Goal: Information Seeking & Learning: Learn about a topic

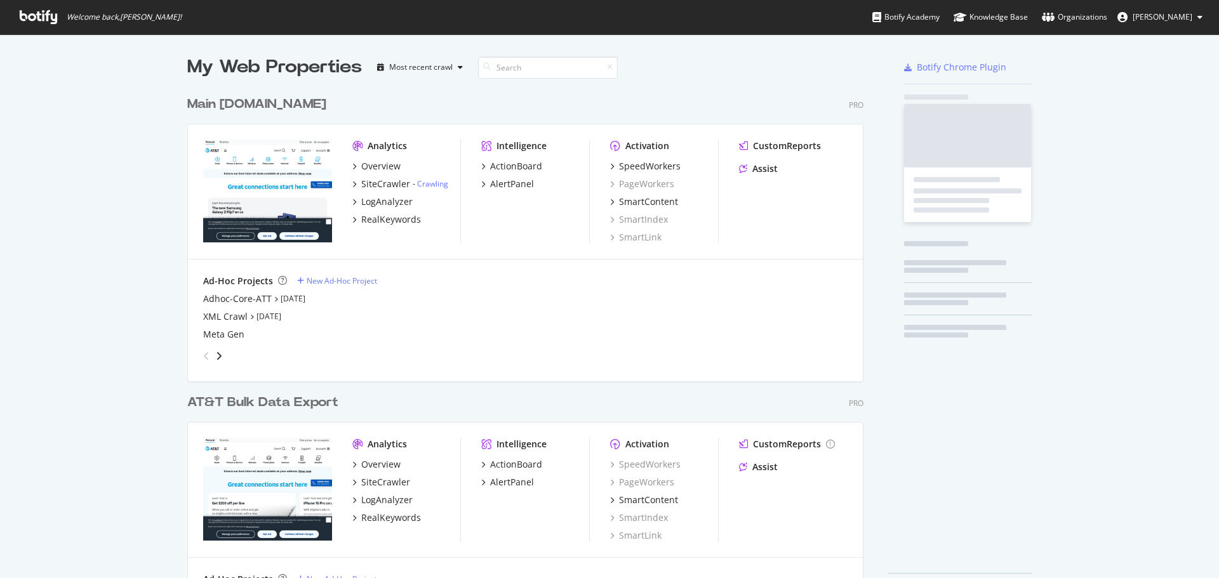
scroll to position [511, 677]
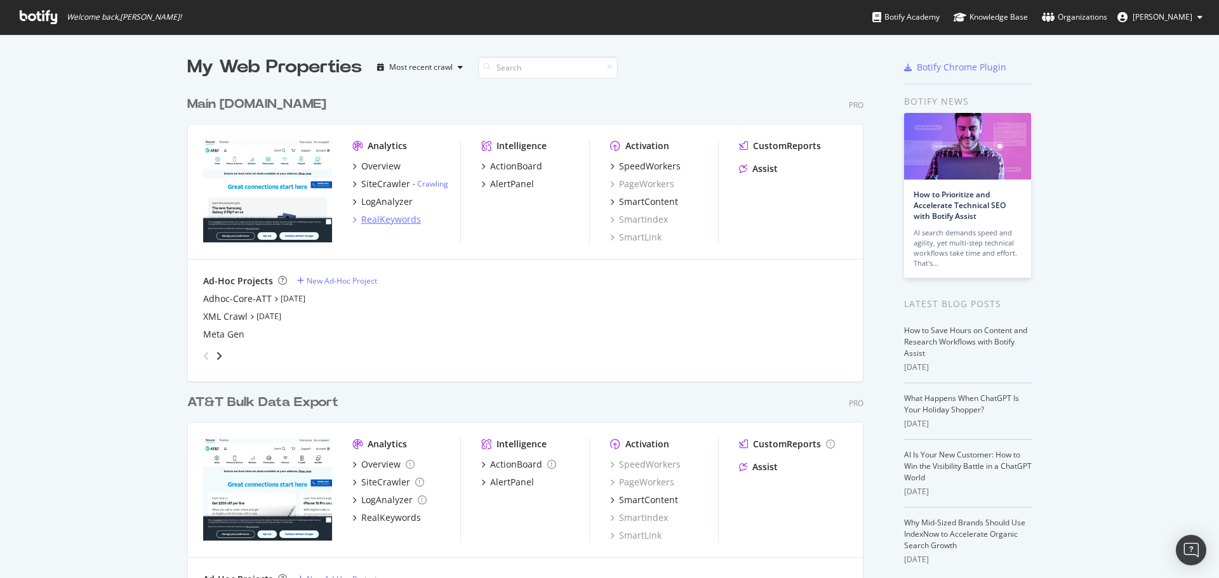
click at [393, 222] on div "RealKeywords" at bounding box center [391, 219] width 60 height 13
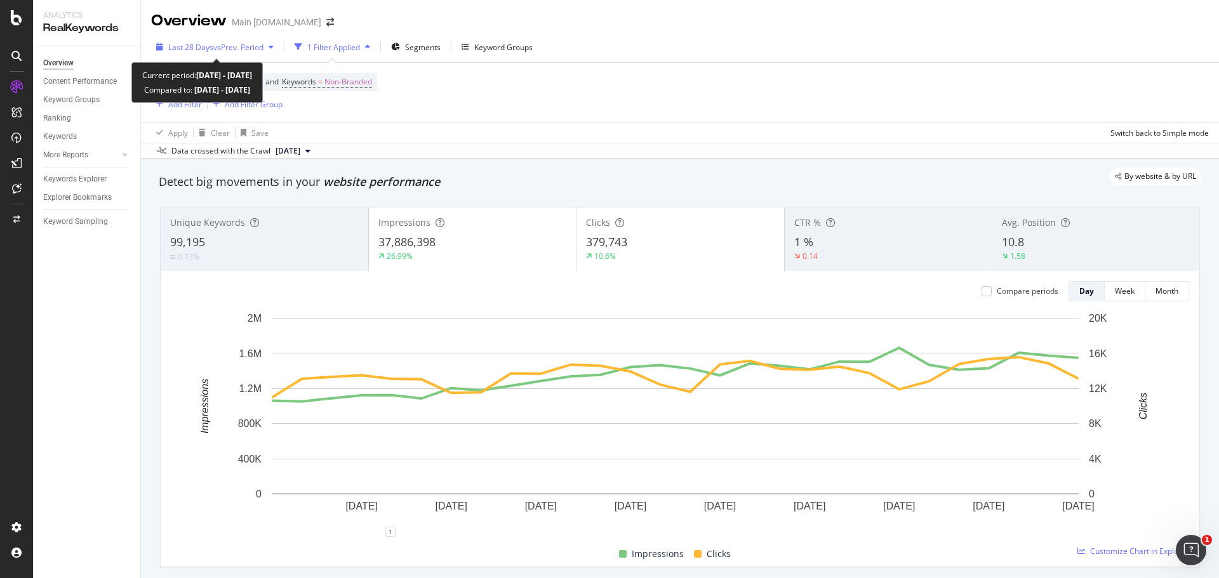
click at [227, 48] on span "vs Prev. Period" at bounding box center [238, 47] width 50 height 11
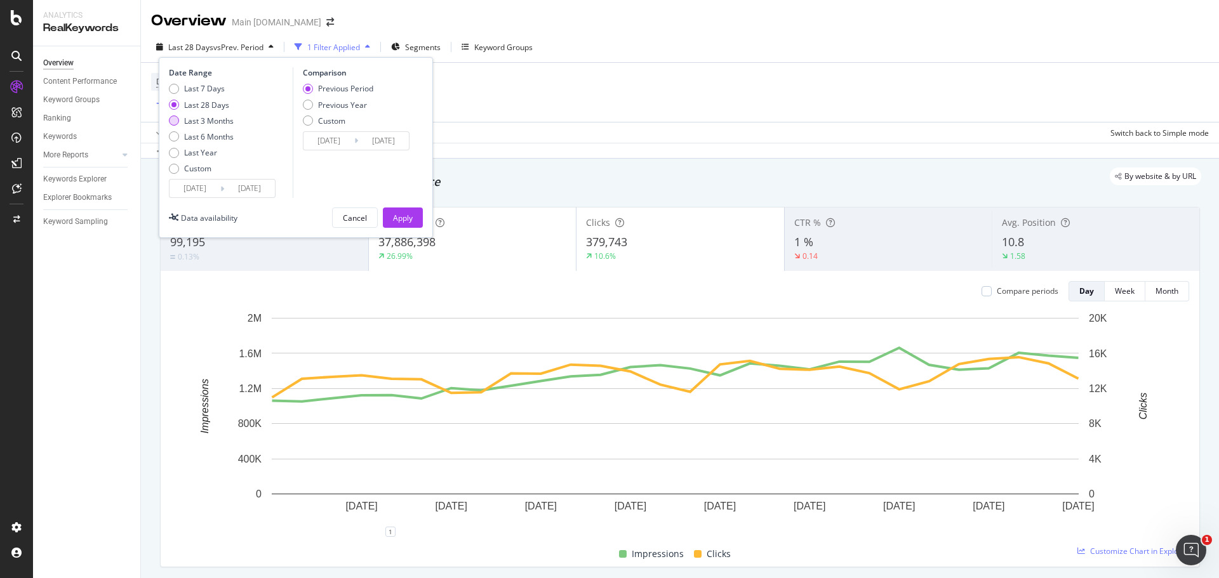
click at [213, 122] on div "Last 3 Months" at bounding box center [209, 121] width 50 height 11
type input "2025/06/07"
type input "2025/03/07"
type input "2025/06/06"
click at [403, 211] on div "Apply" at bounding box center [403, 217] width 20 height 19
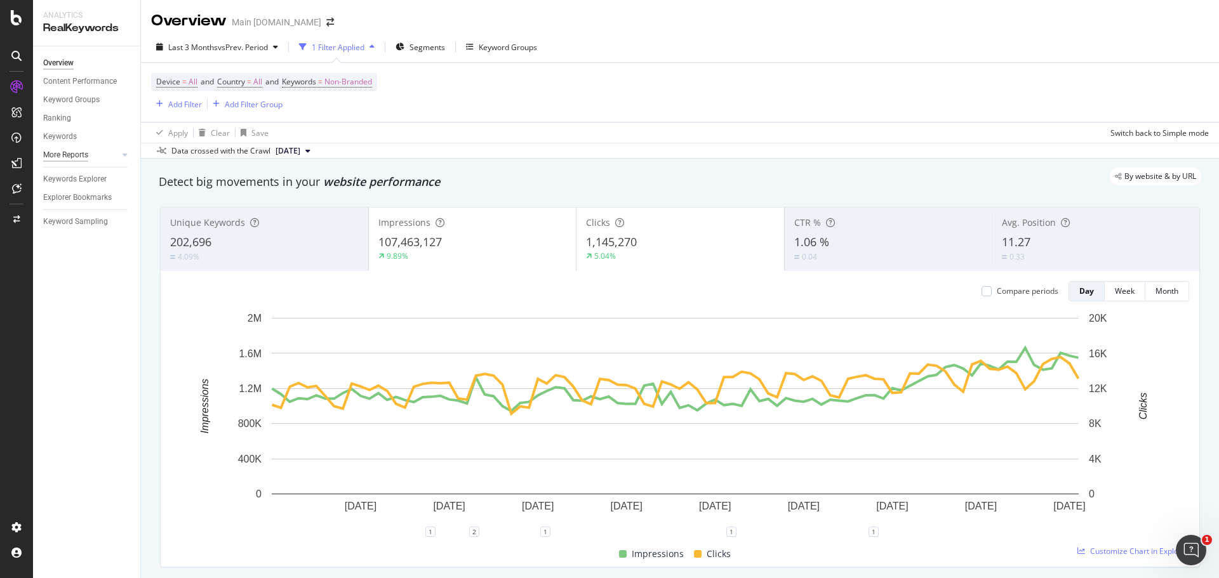
click at [65, 151] on div "More Reports" at bounding box center [65, 155] width 45 height 13
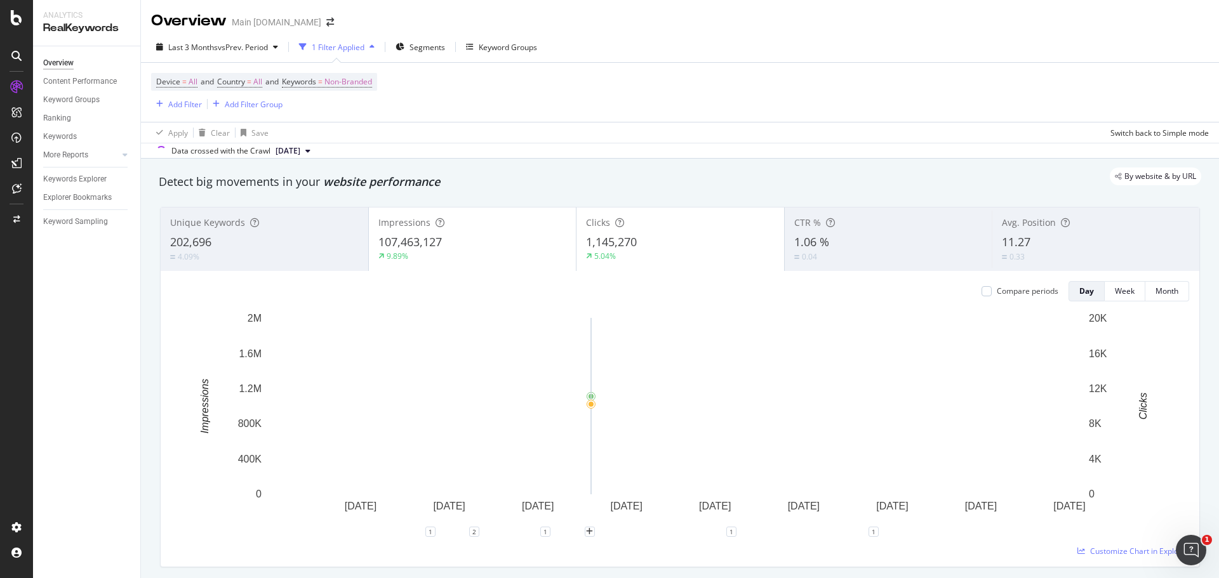
scroll to position [571, 0]
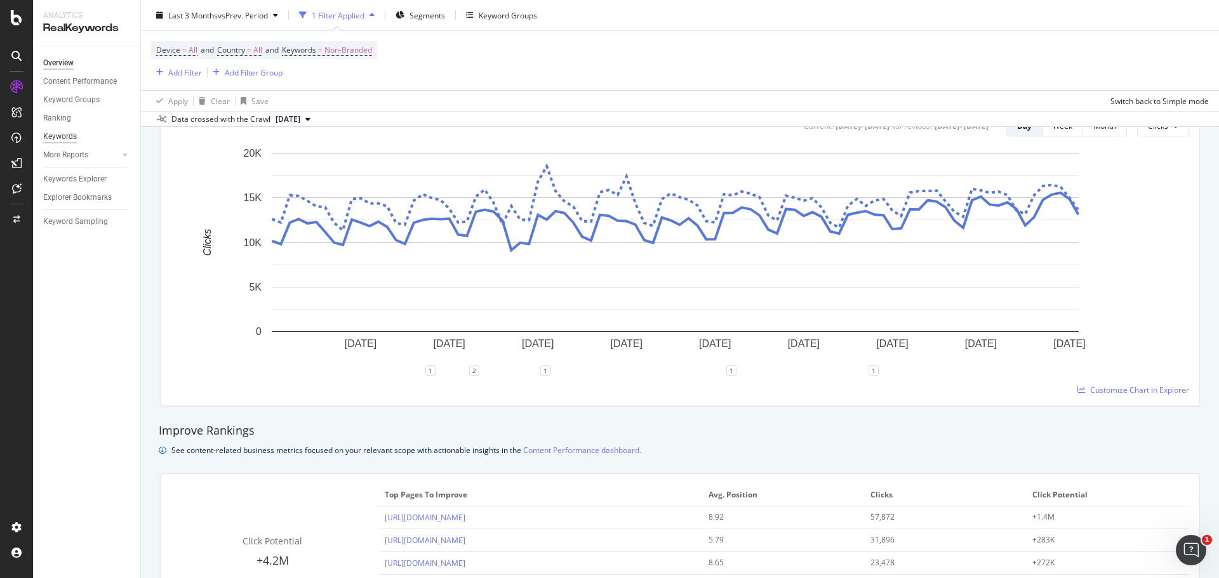
click at [57, 138] on div "Keywords" at bounding box center [60, 136] width 34 height 13
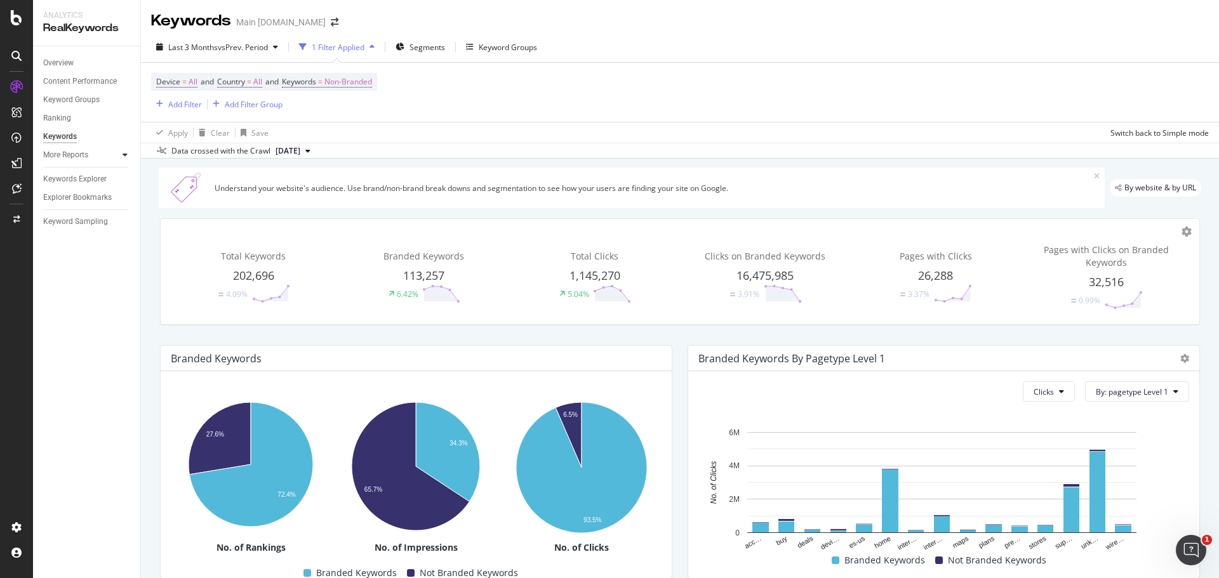
click at [126, 155] on icon at bounding box center [125, 155] width 5 height 8
click at [88, 256] on div "Keywords Explorer" at bounding box center [74, 252] width 63 height 13
